Goal: Communication & Community: Answer question/provide support

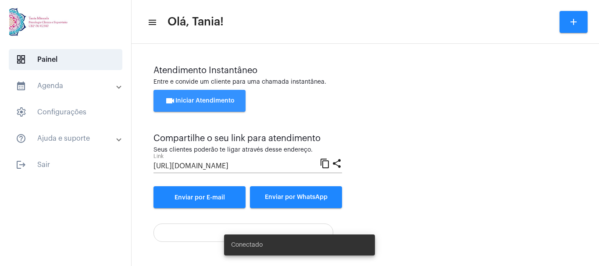
click at [195, 101] on span "videocam Iniciar Atendimento" at bounding box center [200, 101] width 70 height 6
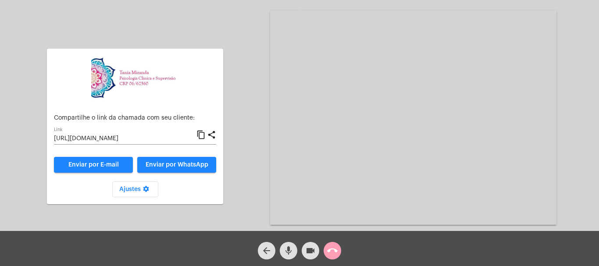
click at [332, 252] on mat-icon "call_end" at bounding box center [332, 251] width 11 height 11
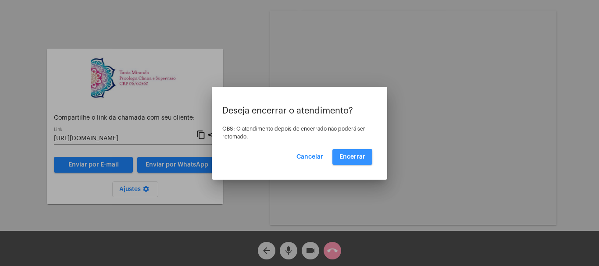
click at [354, 157] on span "Encerrar" at bounding box center [353, 157] width 26 height 6
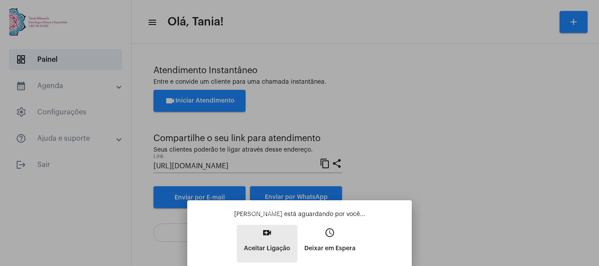
click at [269, 234] on mat-icon "video_call" at bounding box center [267, 233] width 11 height 11
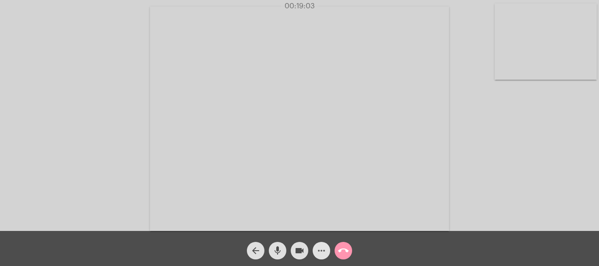
click at [316, 255] on mat-icon "more_horiz" at bounding box center [321, 251] width 11 height 11
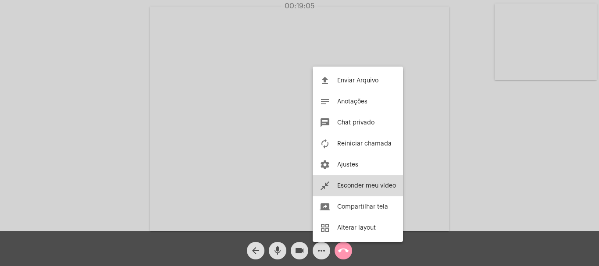
click at [366, 186] on span "Esconder meu vídeo" at bounding box center [366, 186] width 59 height 6
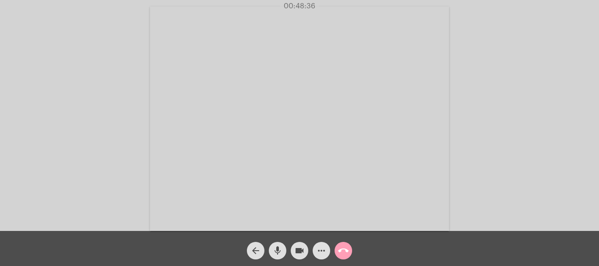
click at [345, 251] on mat-icon "call_end" at bounding box center [343, 251] width 11 height 11
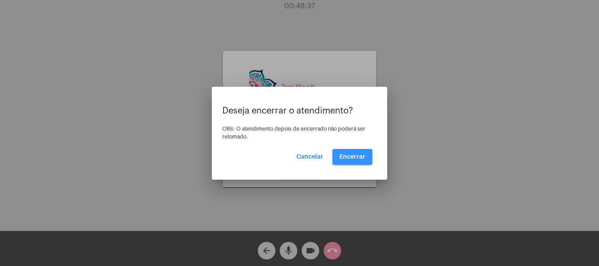
click at [348, 158] on span "Encerrar" at bounding box center [353, 157] width 26 height 6
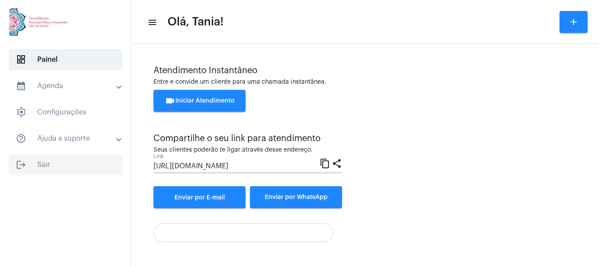
click at [43, 166] on span "logout Sair" at bounding box center [66, 164] width 114 height 21
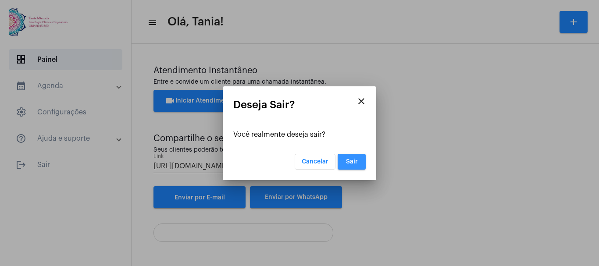
click at [359, 163] on button "Sair" at bounding box center [352, 162] width 28 height 16
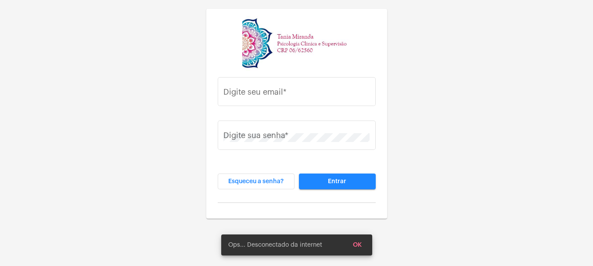
click at [424, 6] on div "Digite seu email * Digite sua senha * Esqueceu a senha? Entrar" at bounding box center [296, 109] width 593 height 219
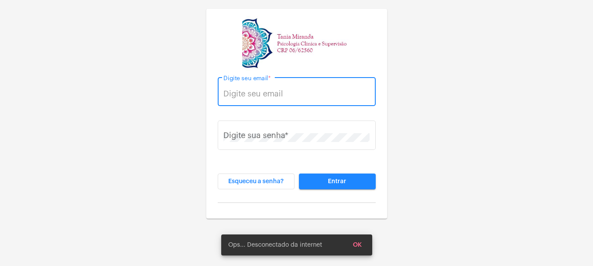
click at [255, 91] on input "Digite seu email *" at bounding box center [296, 94] width 146 height 9
